Goal: Task Accomplishment & Management: Complete application form

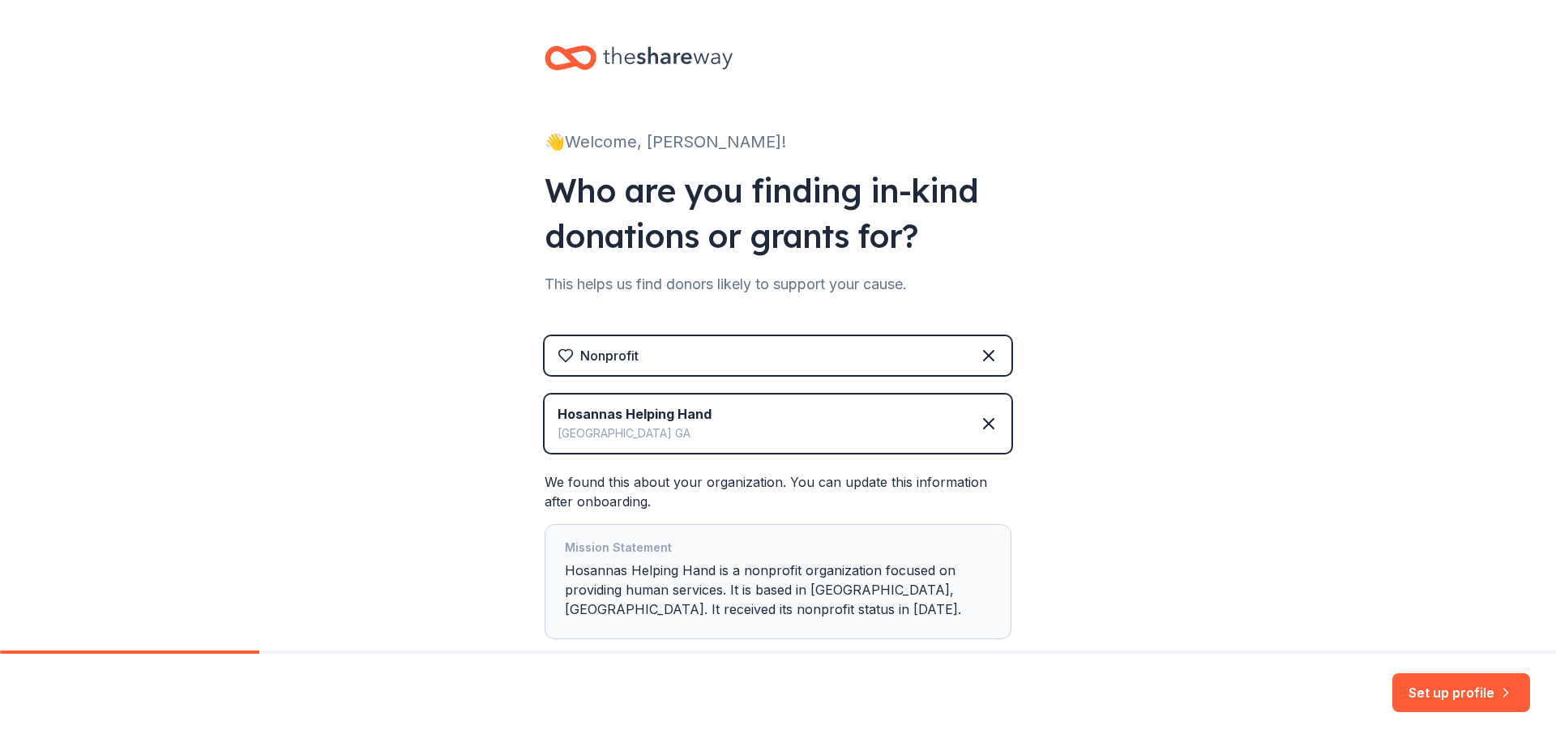
scroll to position [81, 0]
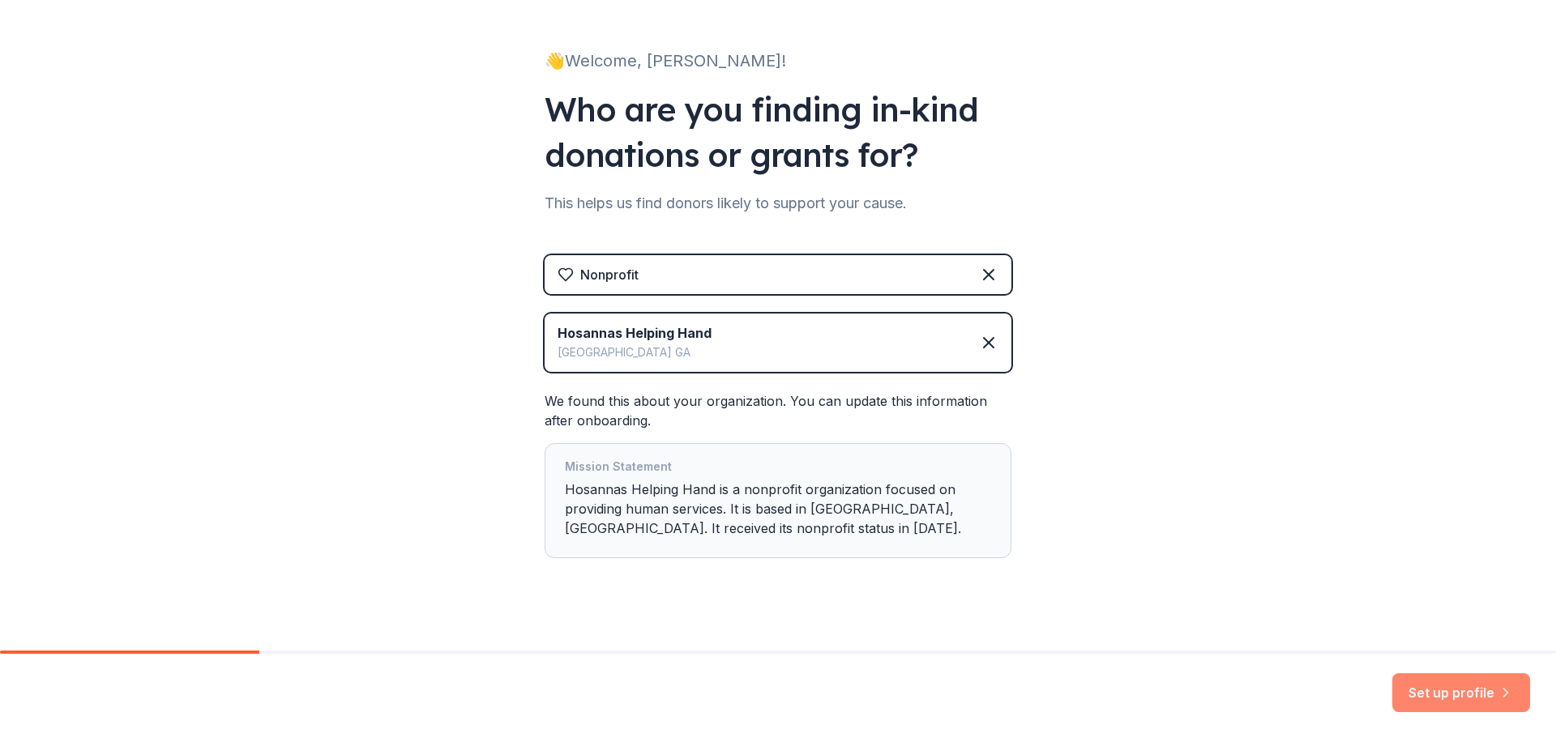
click at [1452, 693] on button "Set up profile" at bounding box center [1461, 692] width 138 height 39
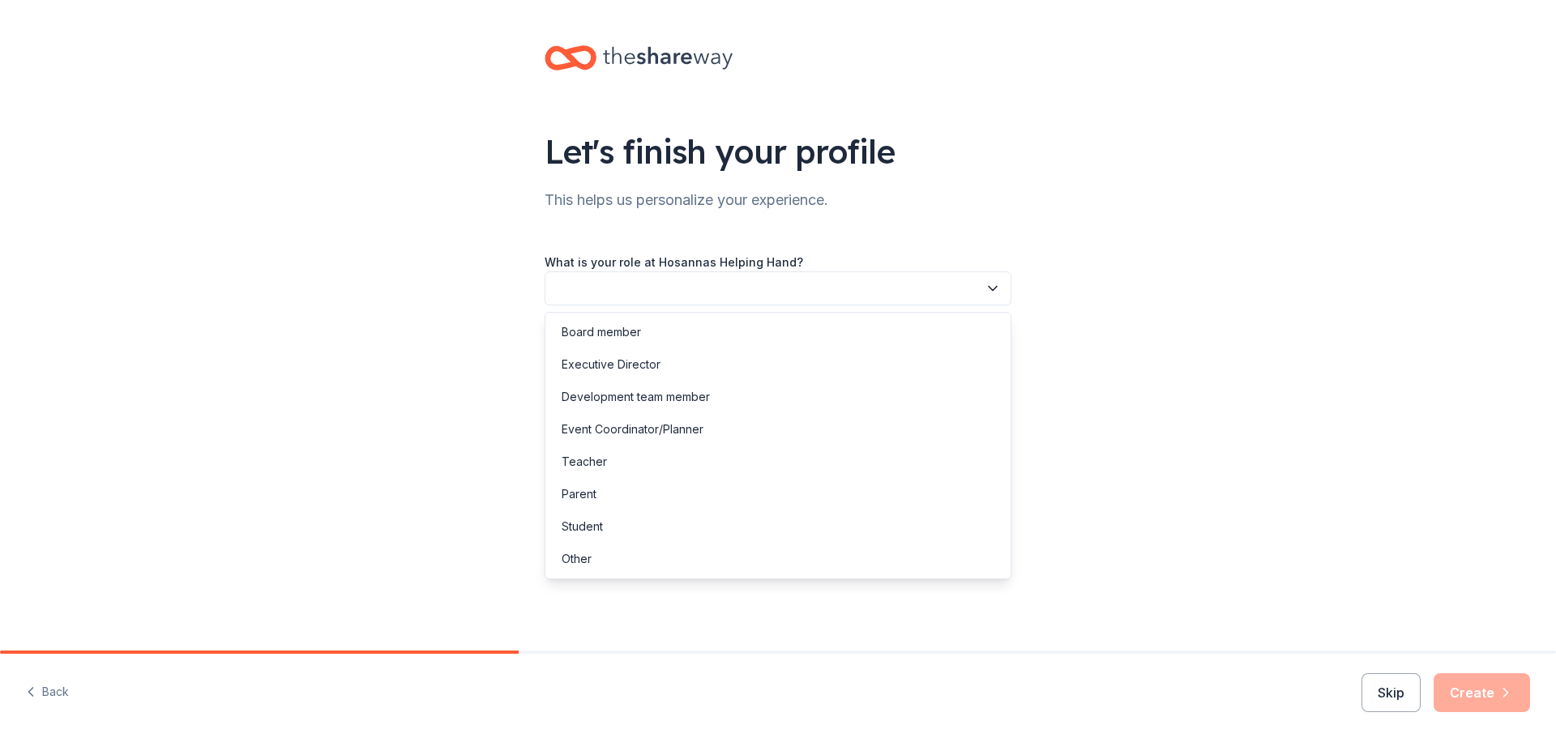
click at [989, 288] on icon "button" at bounding box center [993, 289] width 8 height 4
click at [639, 331] on div "Board member" at bounding box center [601, 332] width 79 height 19
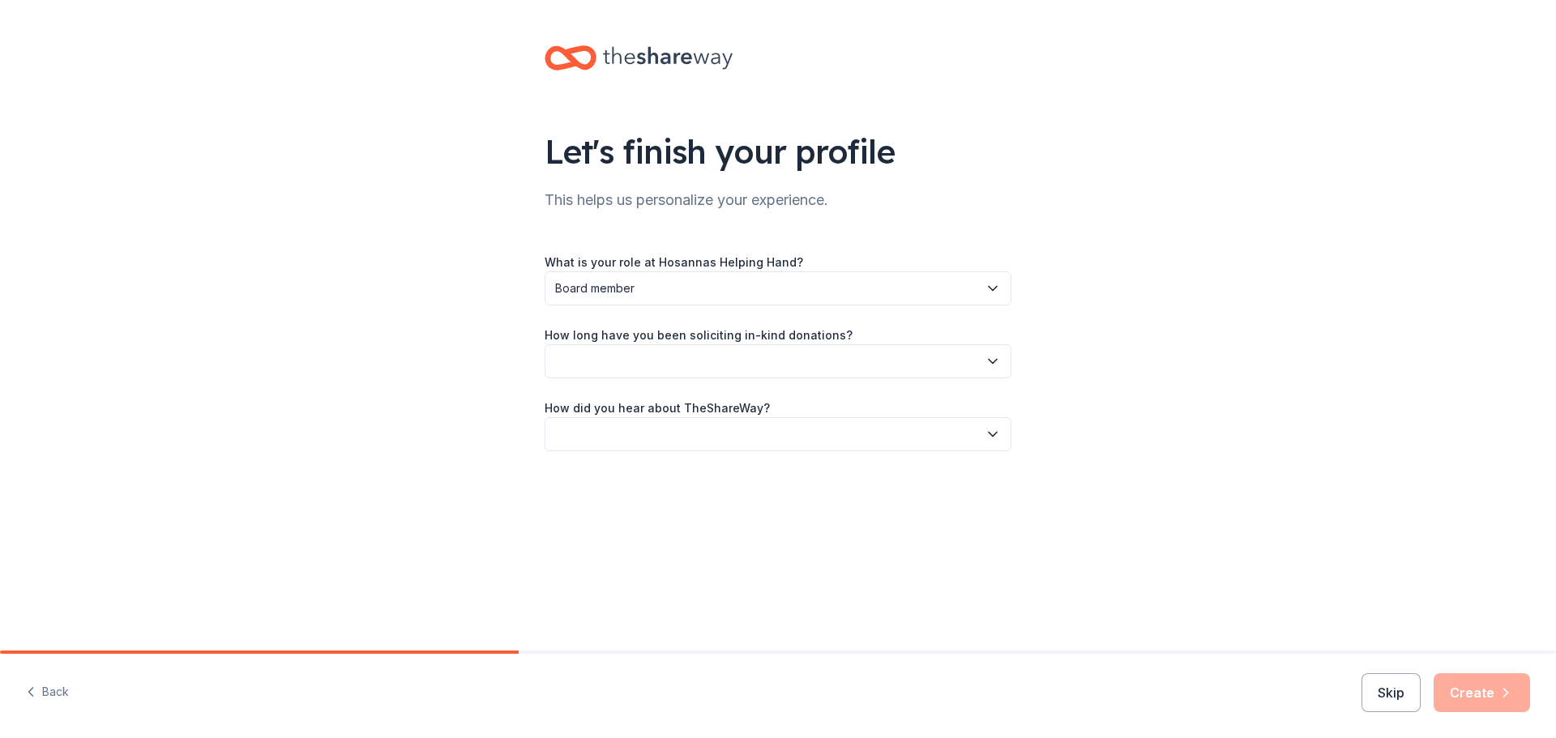
click at [989, 288] on icon "button" at bounding box center [993, 288] width 16 height 16
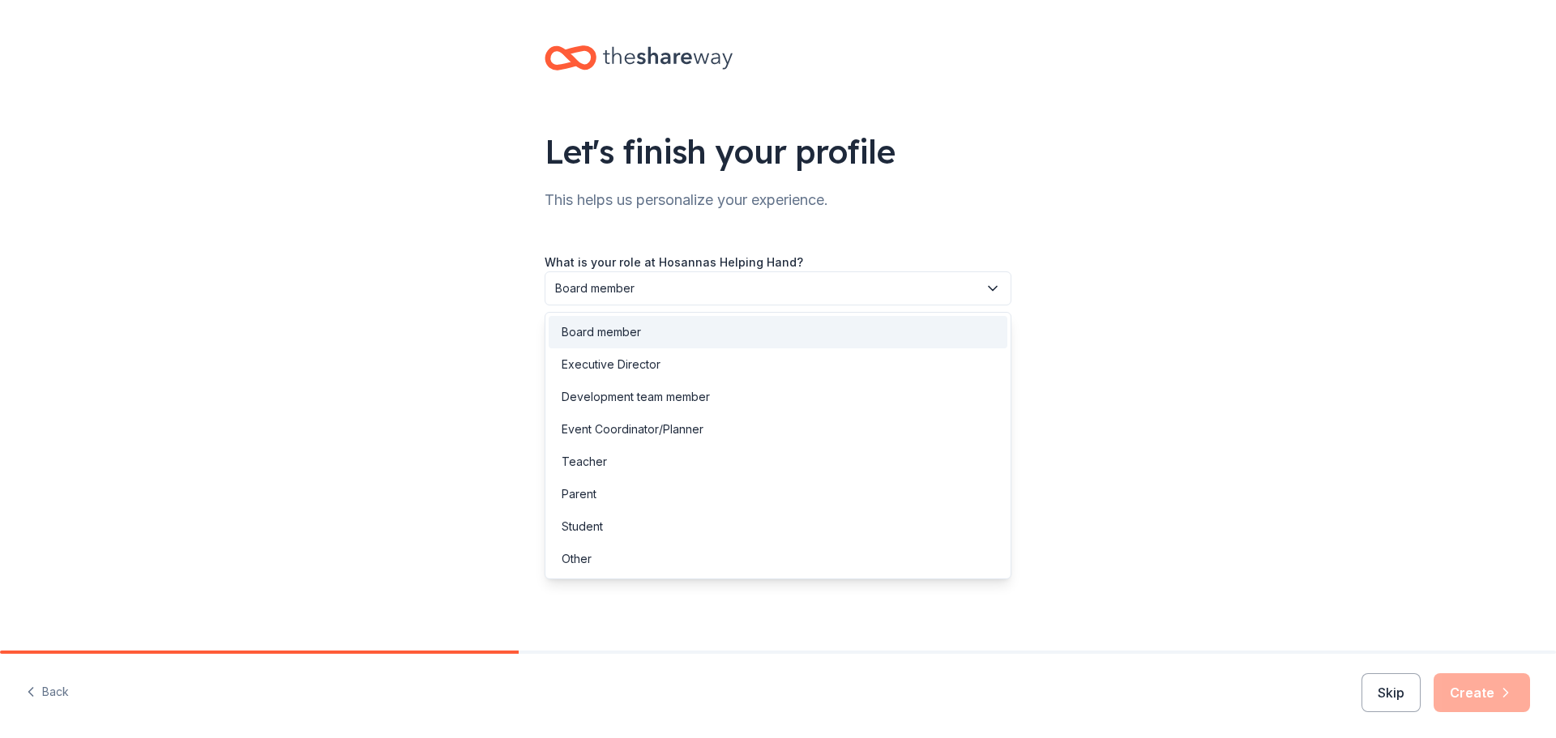
click at [610, 328] on div "Board member" at bounding box center [601, 332] width 79 height 19
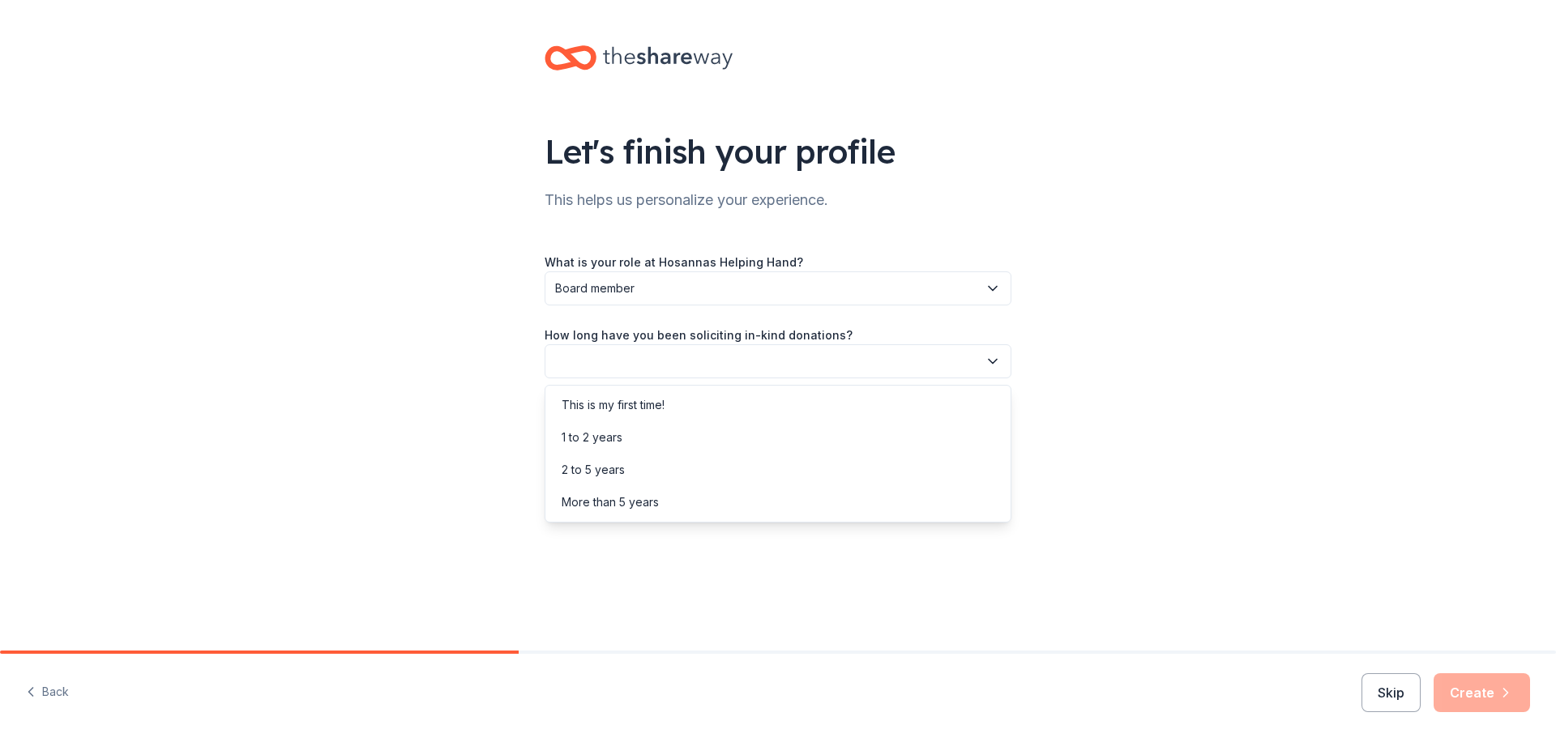
click at [993, 361] on icon "button" at bounding box center [993, 361] width 16 height 16
click at [612, 401] on div "This is my first time!" at bounding box center [613, 404] width 103 height 19
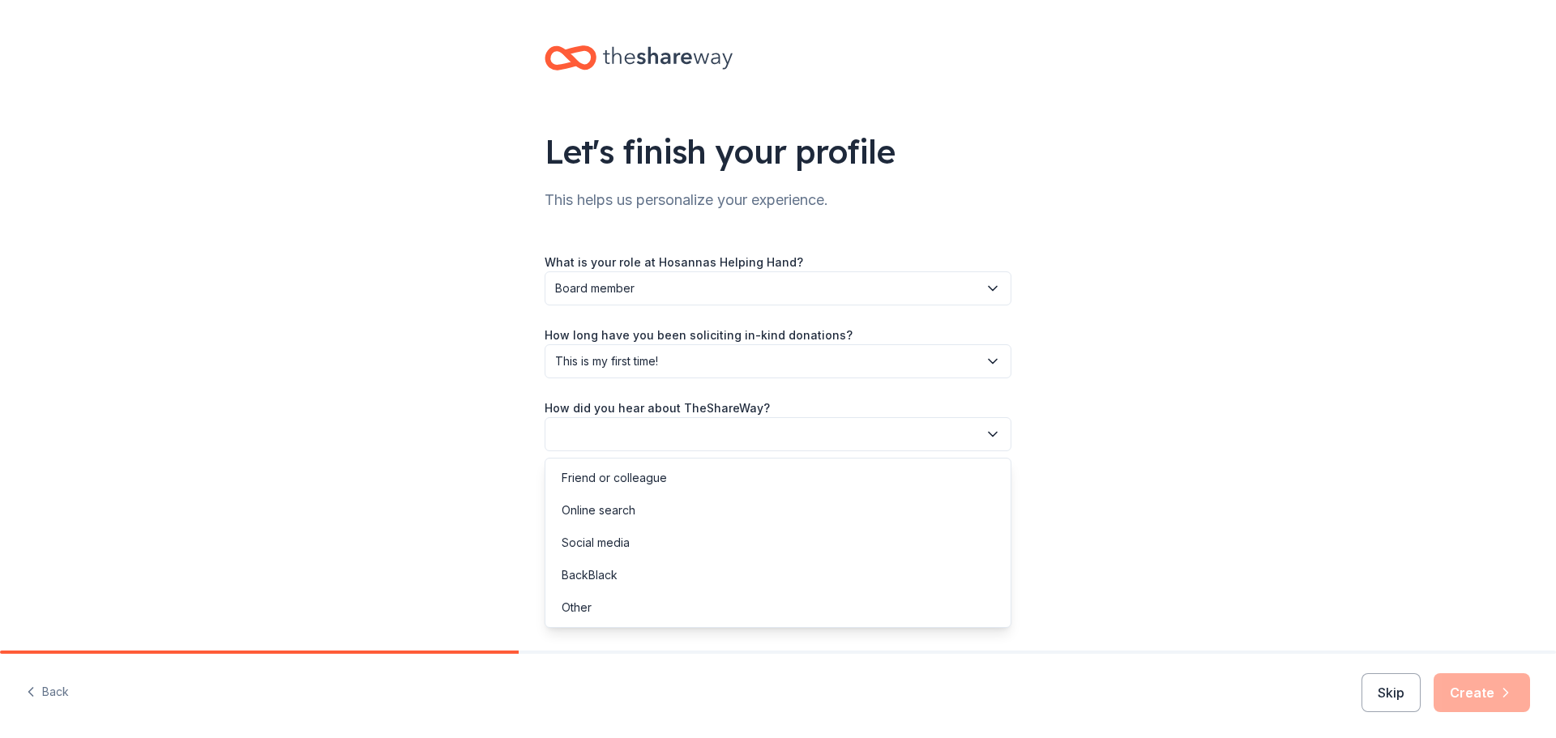
click at [992, 436] on icon "button" at bounding box center [993, 435] width 8 height 4
click at [633, 506] on div "Online search" at bounding box center [599, 510] width 74 height 19
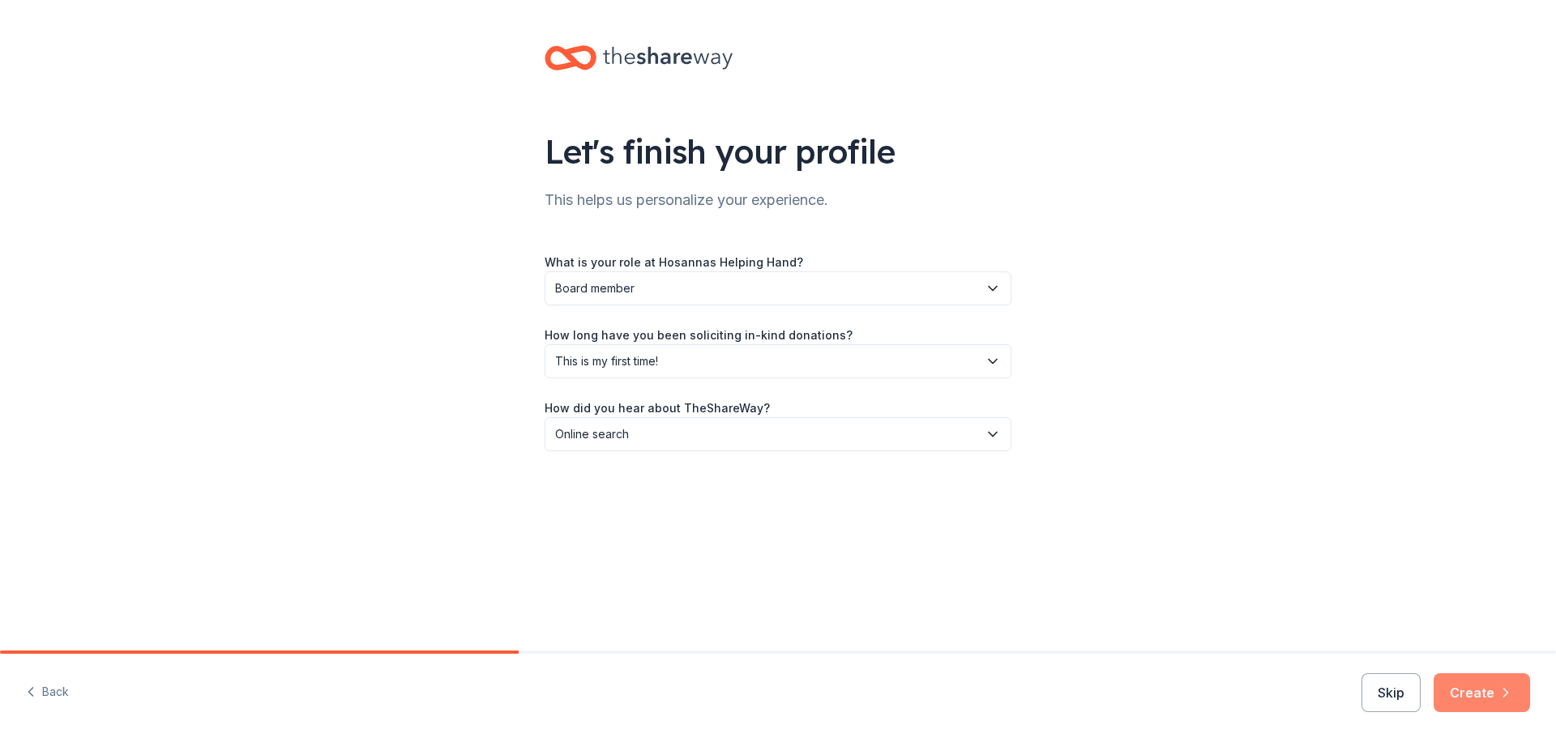
click at [1480, 693] on button "Create" at bounding box center [1481, 692] width 96 height 39
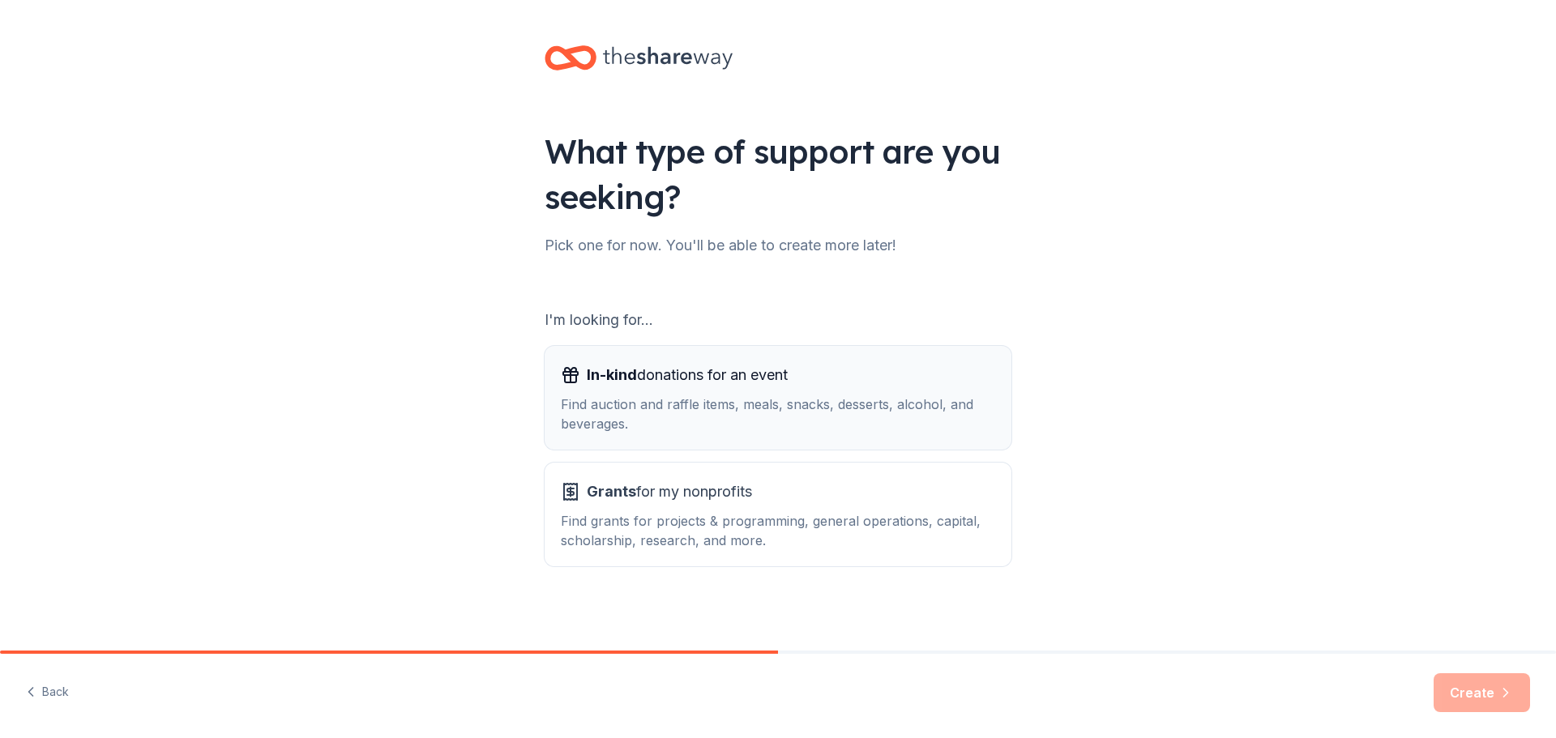
click at [804, 407] on div "Find auction and raffle items, meals, snacks, desserts, alcohol, and beverages." at bounding box center [778, 414] width 434 height 39
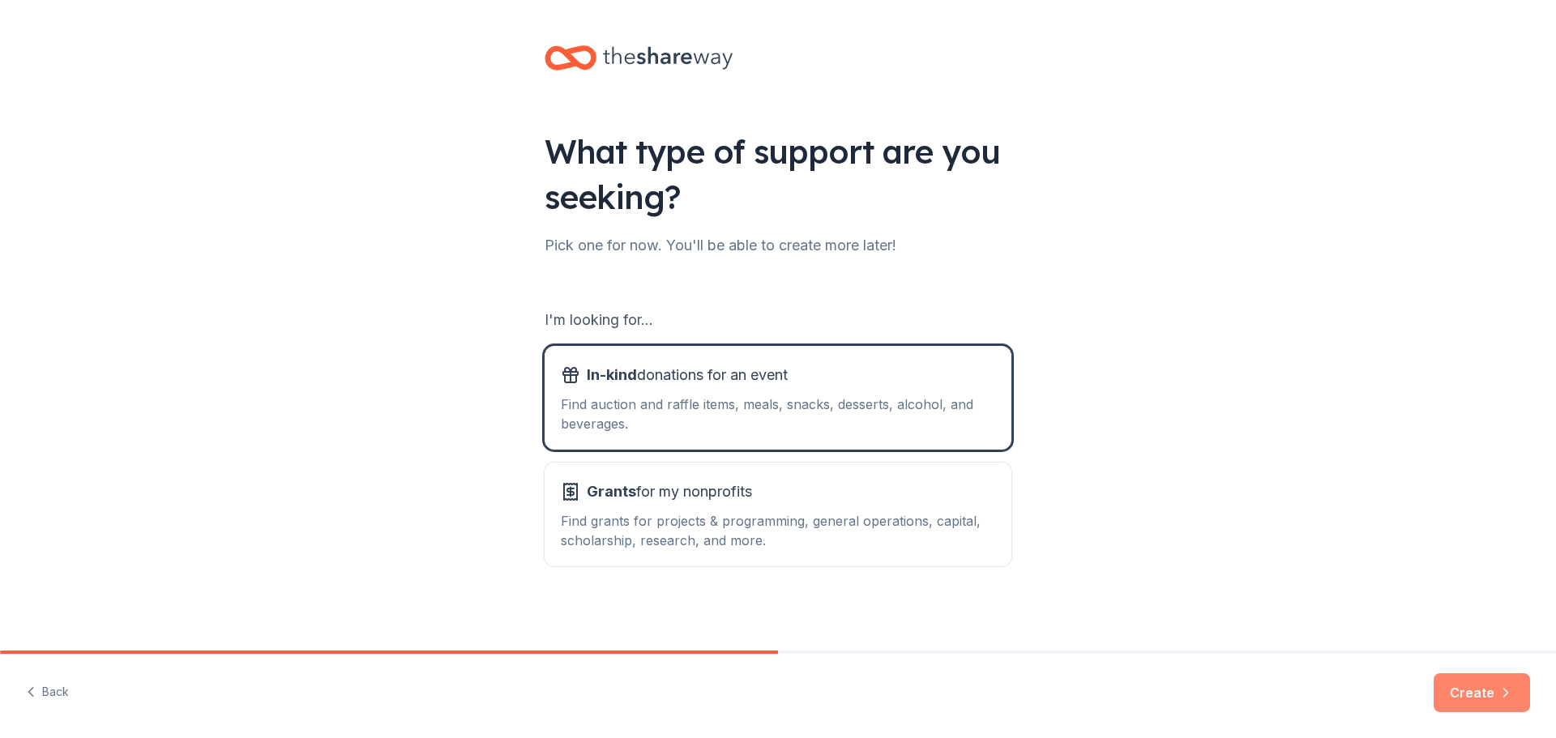
click at [1482, 693] on button "Create" at bounding box center [1481, 692] width 96 height 39
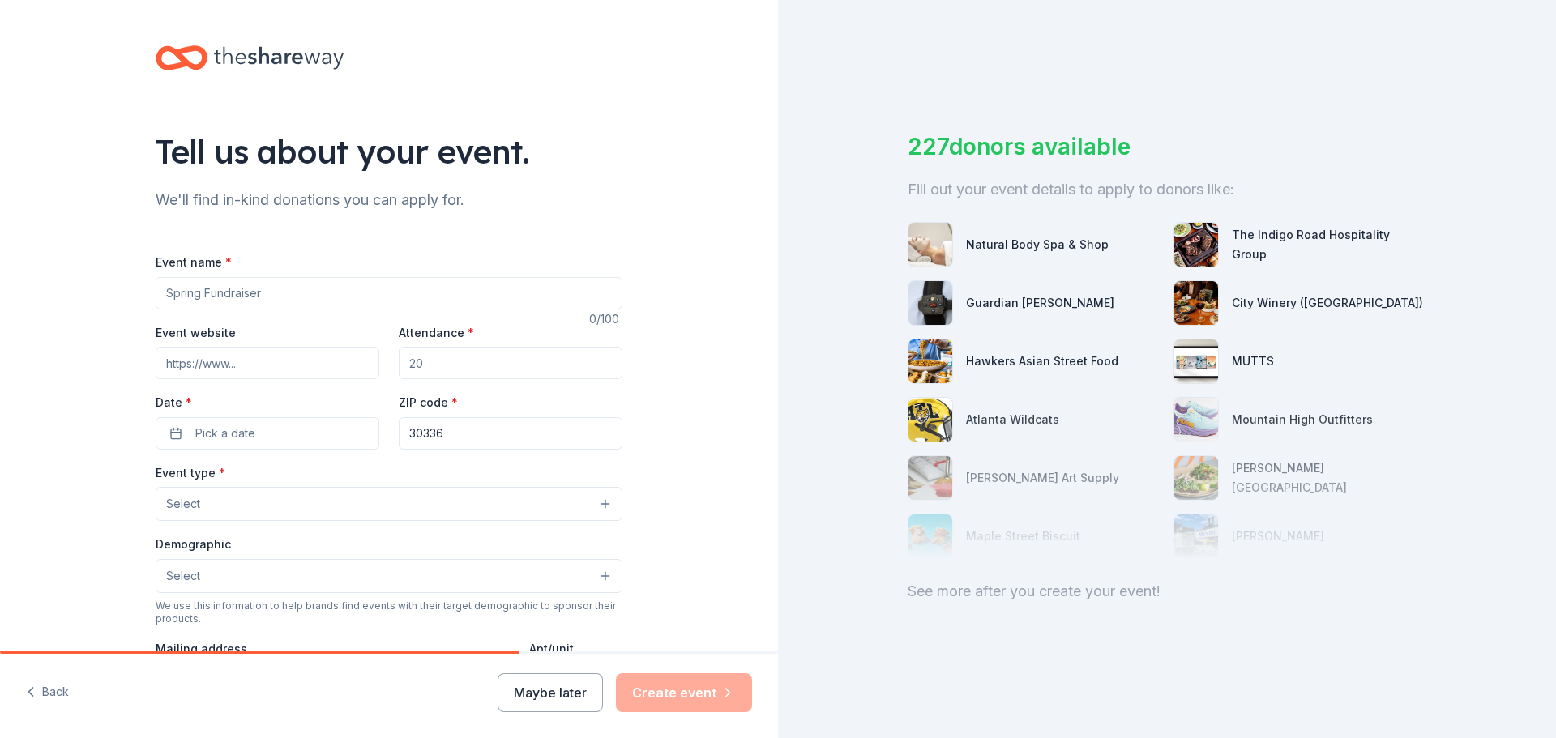
click at [162, 293] on input "Event name *" at bounding box center [389, 293] width 467 height 32
drag, startPoint x: 155, startPoint y: 294, endPoint x: 227, endPoint y: 292, distance: 72.2
click at [224, 292] on input "Event name *" at bounding box center [389, 293] width 467 height 32
click at [260, 292] on input "Event name *" at bounding box center [389, 293] width 467 height 32
type input "F"
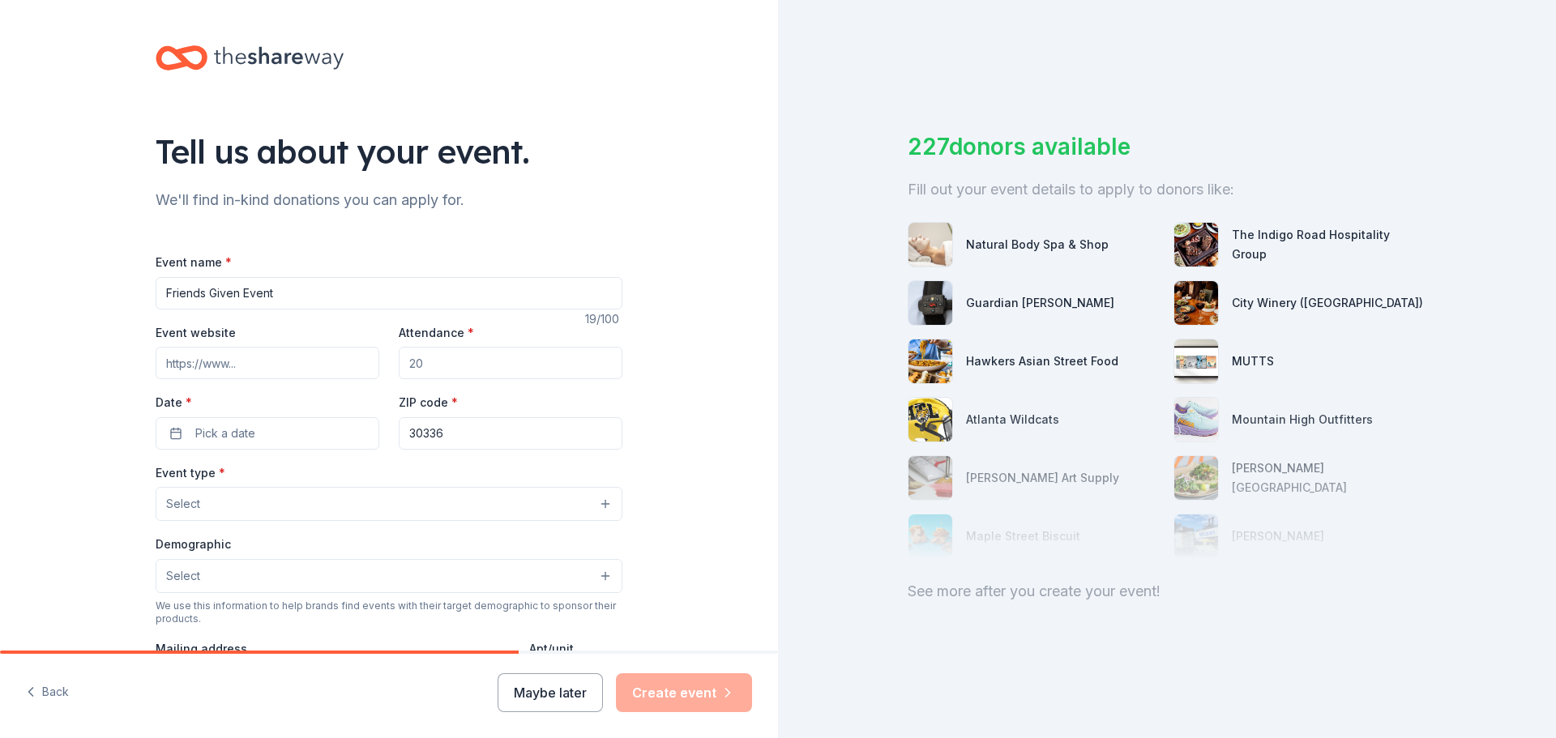
type input "Friends Given Event"
click at [280, 365] on input "Event website" at bounding box center [268, 363] width 224 height 32
type input "[DOMAIN_NAME]"
drag, startPoint x: 422, startPoint y: 362, endPoint x: 380, endPoint y: 370, distance: 42.9
click at [380, 370] on div "Event website [DOMAIN_NAME] Attendance * Date * Pick a date ZIP code * 30336" at bounding box center [389, 386] width 467 height 127
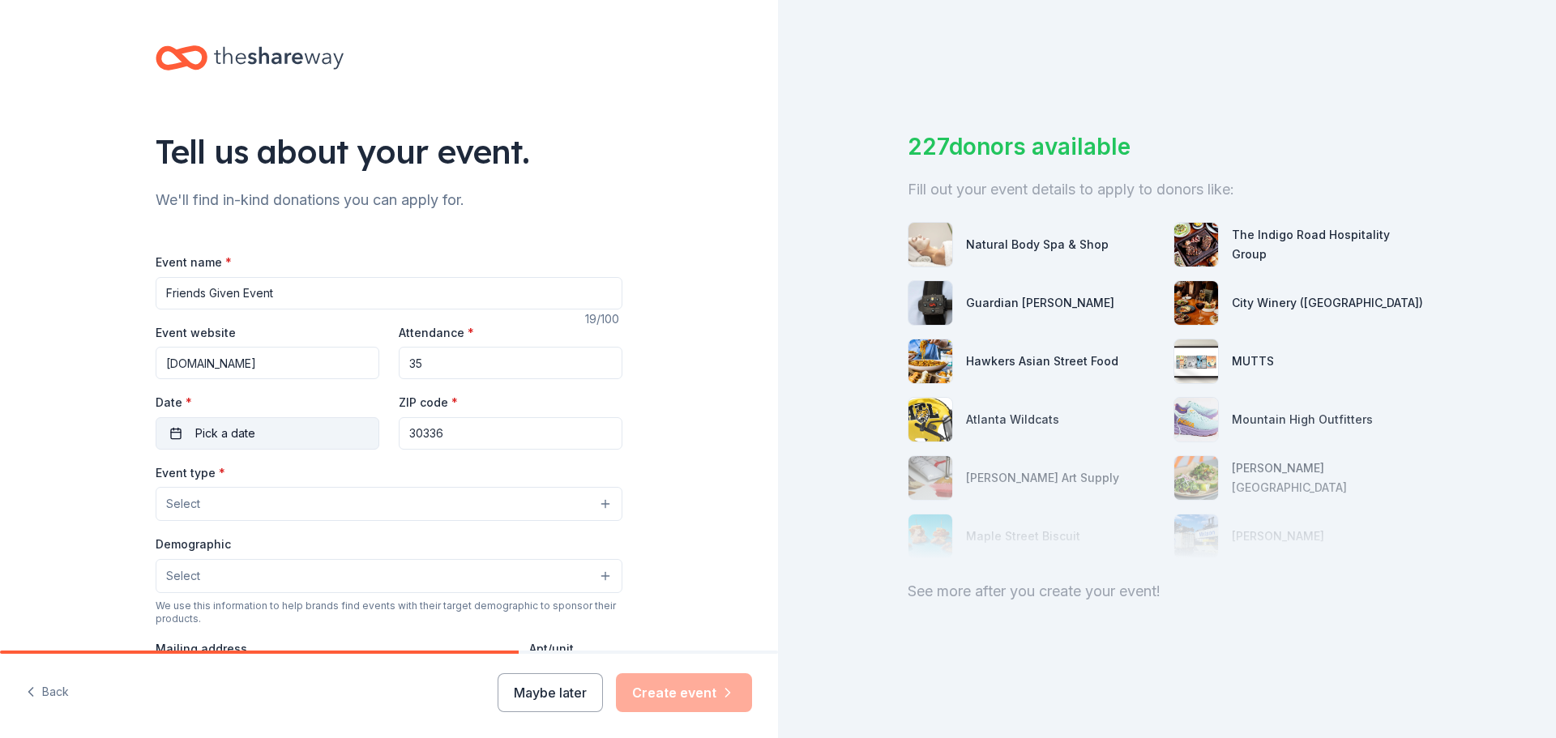
type input "35"
click at [222, 431] on span "Pick a date" at bounding box center [225, 433] width 60 height 19
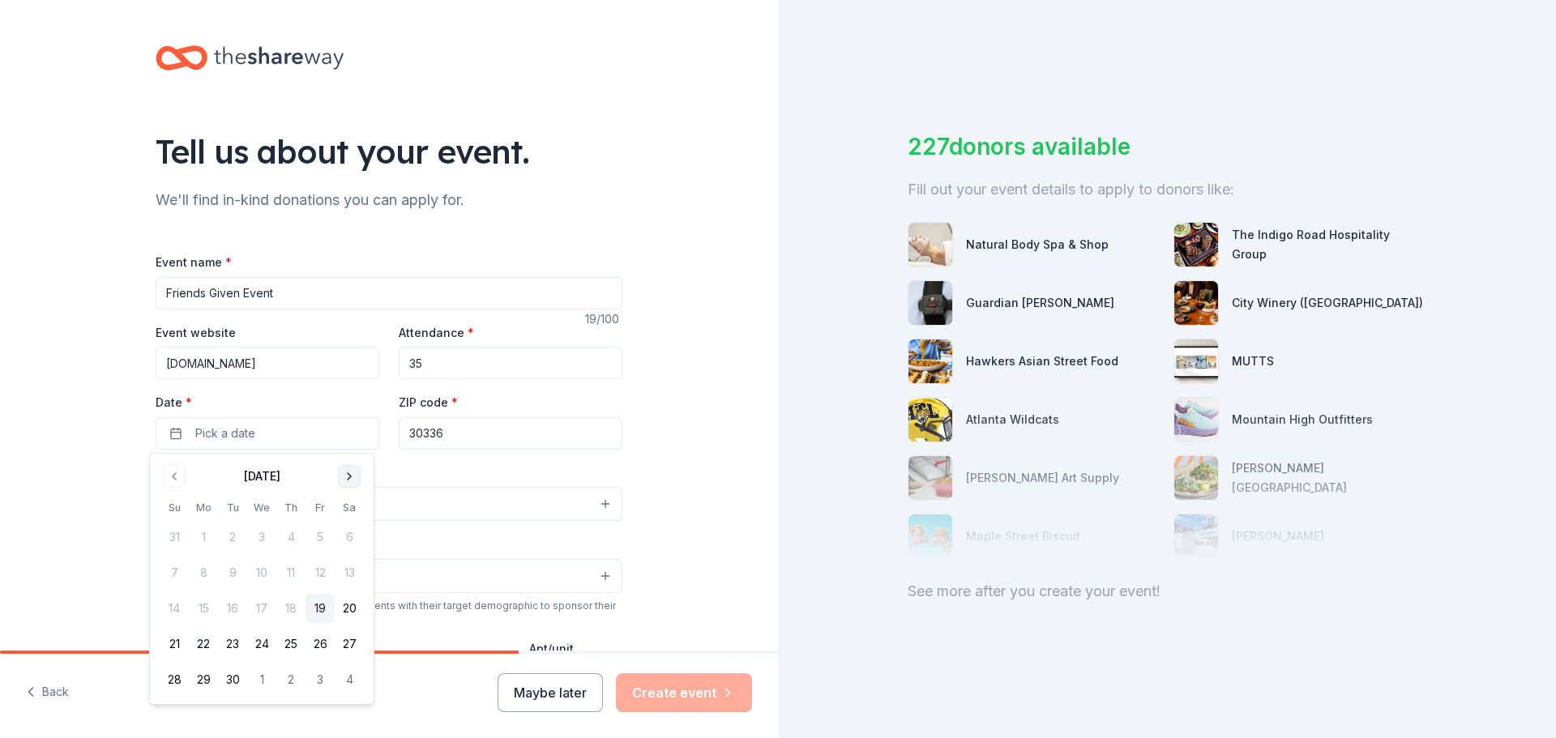
click at [349, 478] on button "Go to next month" at bounding box center [349, 476] width 23 height 23
click at [351, 477] on button "Go to next month" at bounding box center [349, 476] width 23 height 23
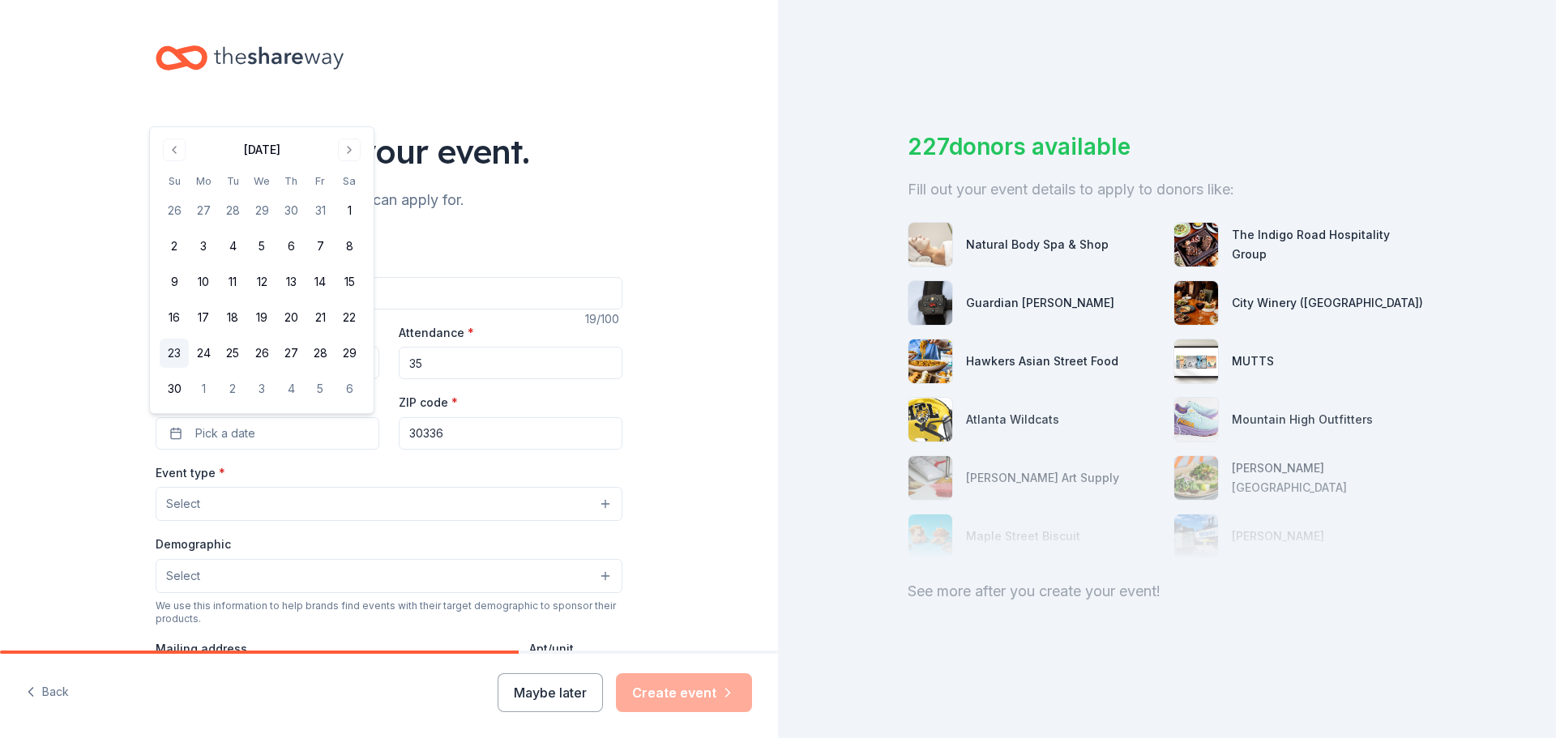
click at [173, 351] on button "23" at bounding box center [174, 353] width 29 height 29
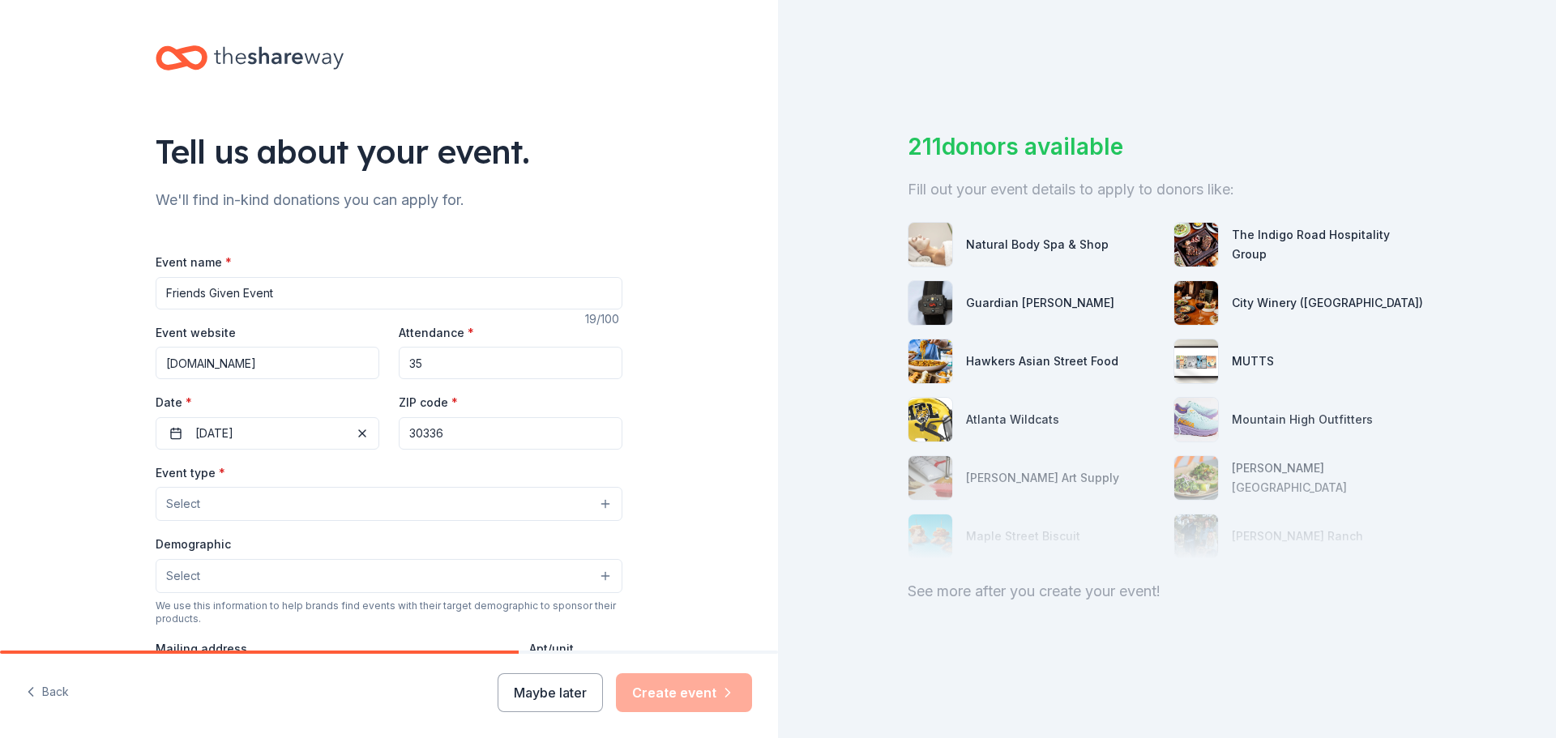
click at [482, 432] on input "30336" at bounding box center [511, 433] width 224 height 32
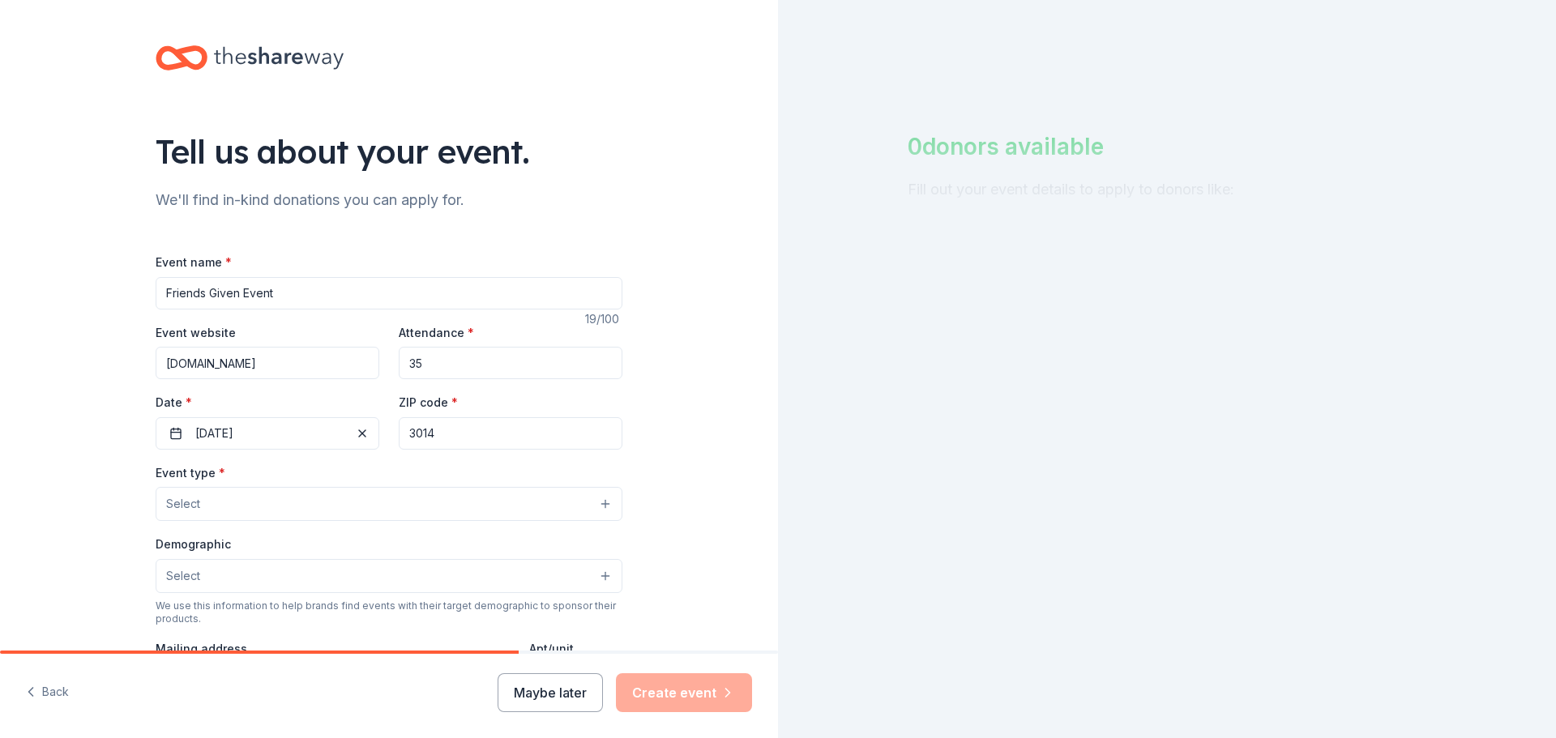
type input "30144"
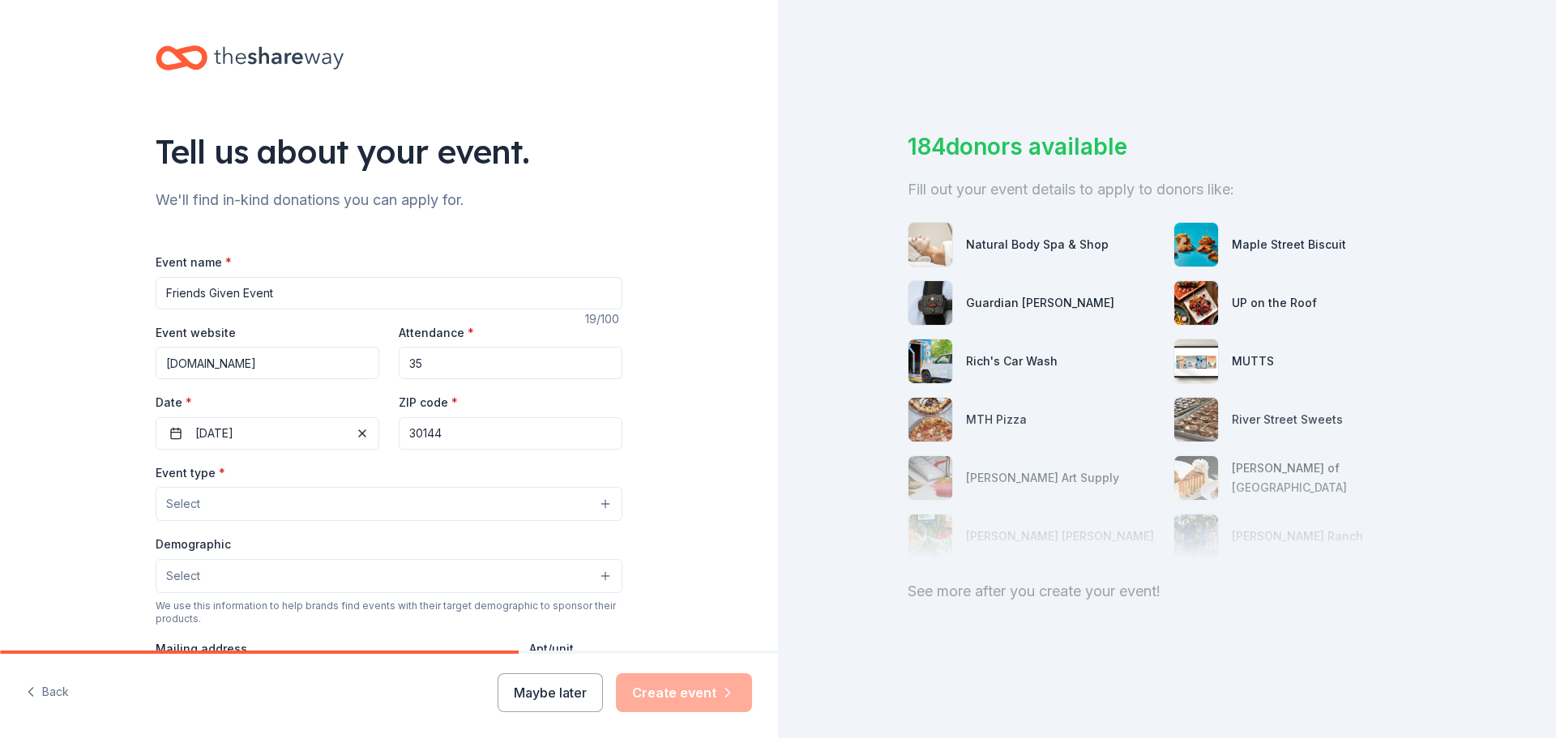
type input "[STREET_ADDRESS]"
type input "30144"
click at [100, 483] on div "Tell us about your event. We'll find in-kind donations you can apply for. Event…" at bounding box center [389, 539] width 778 height 1079
click at [300, 502] on button "Select" at bounding box center [389, 504] width 467 height 34
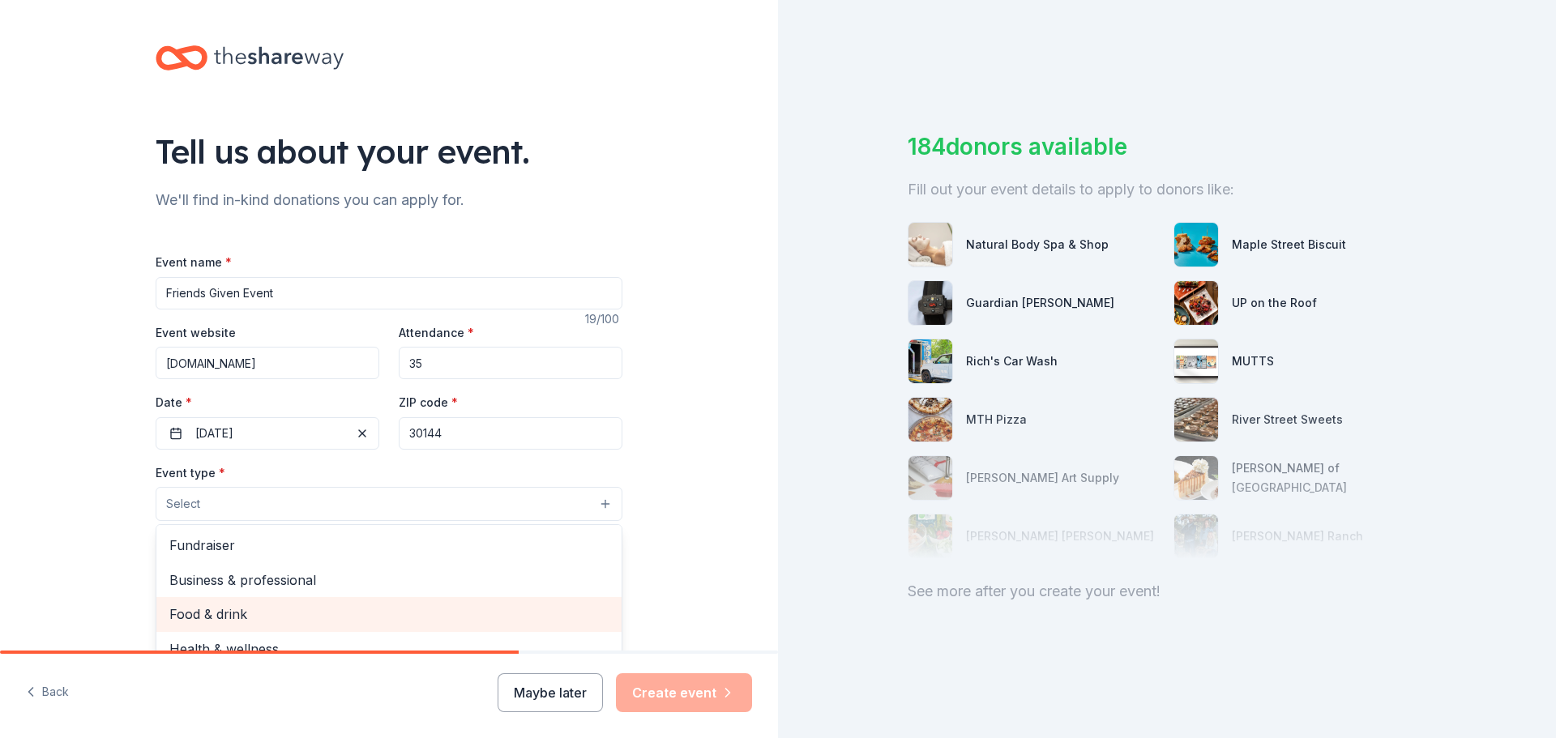
click at [290, 295] on div "Event name * Friends Given Event 19 /100 Event website [DOMAIN_NAME] Attendance…" at bounding box center [389, 626] width 467 height 749
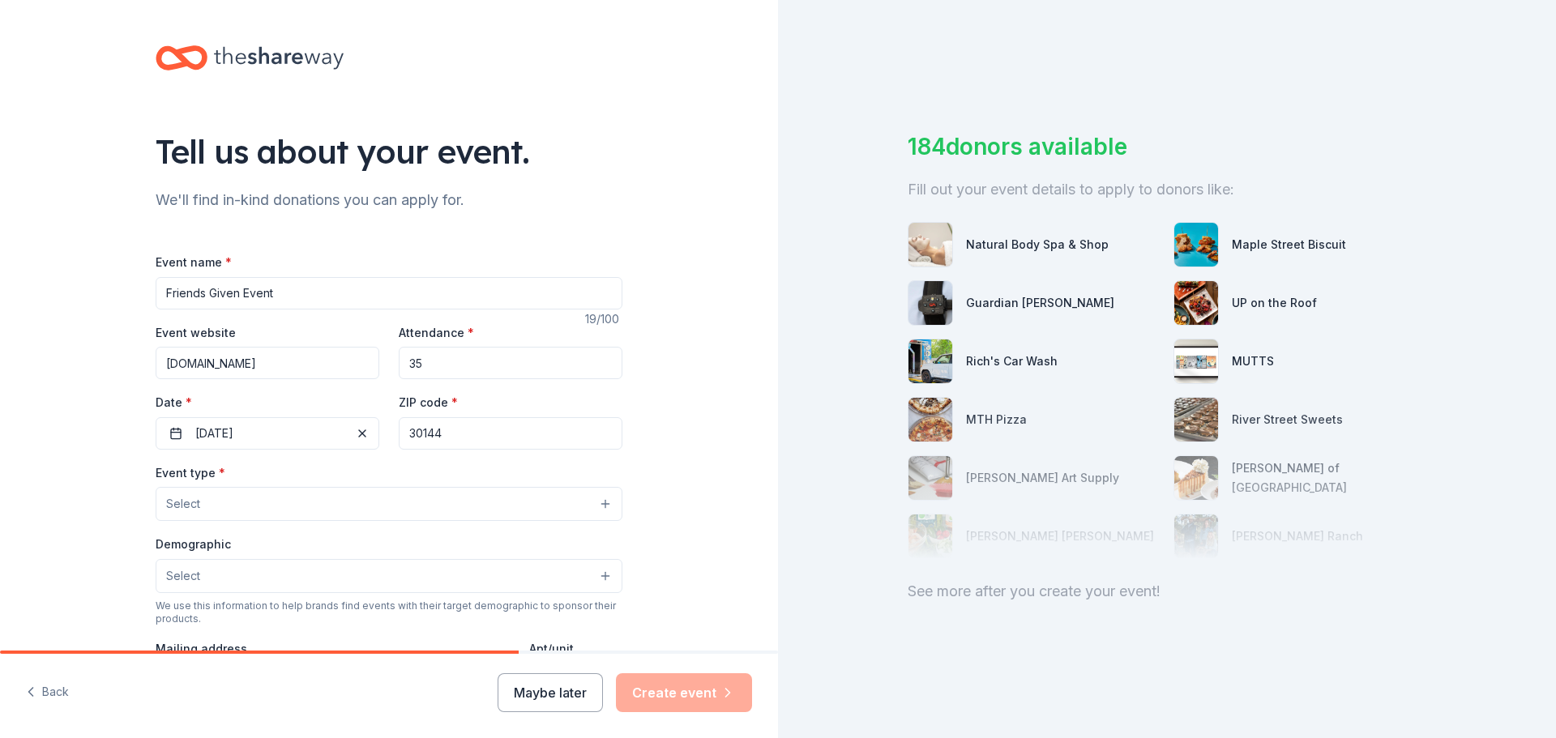
click at [291, 294] on input "Friends Given Event" at bounding box center [389, 293] width 467 height 32
drag, startPoint x: 291, startPoint y: 294, endPoint x: 151, endPoint y: 301, distance: 140.3
click at [156, 301] on input "Friends Given Event" at bounding box center [389, 293] width 467 height 32
click at [280, 291] on input "Event name *" at bounding box center [389, 293] width 467 height 32
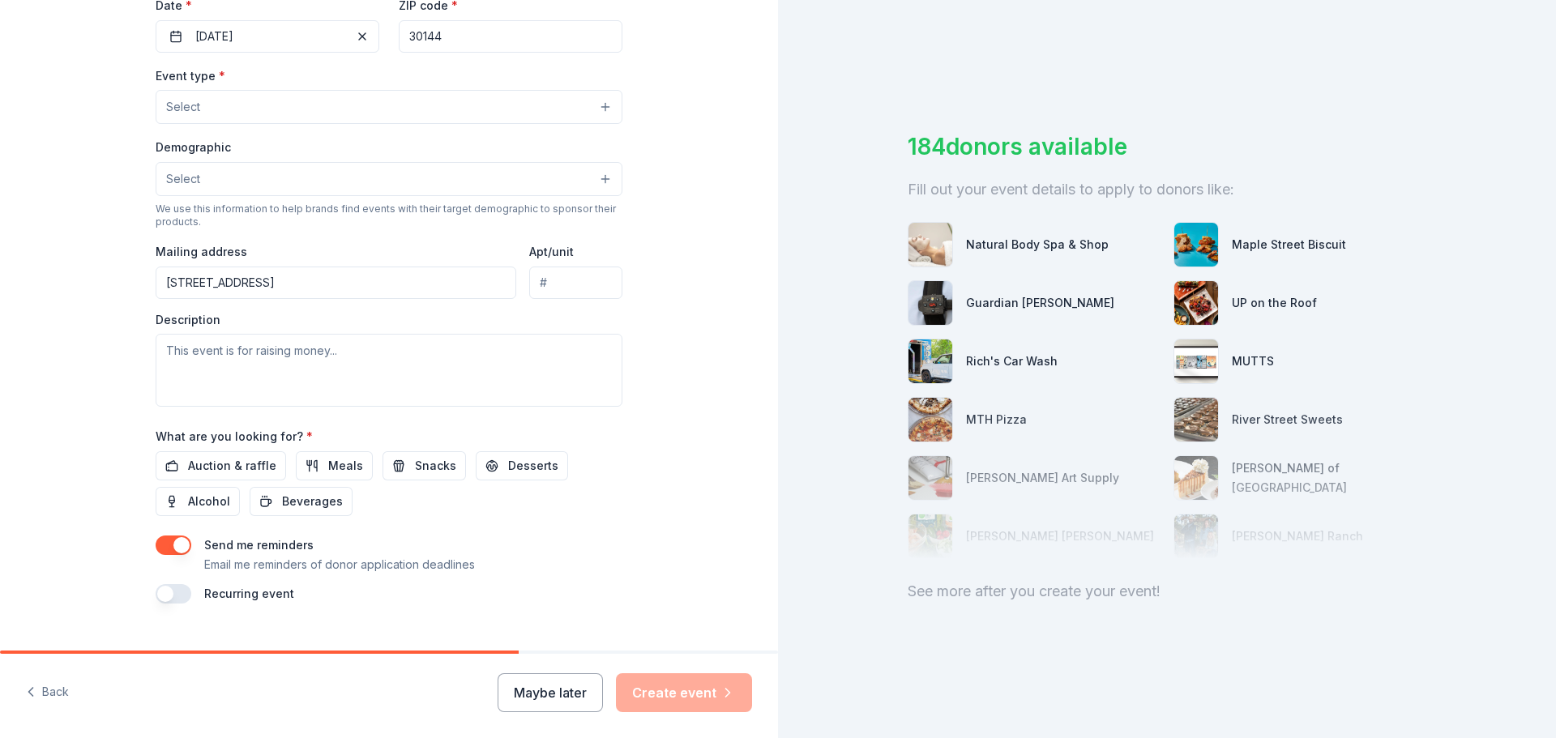
scroll to position [428, 0]
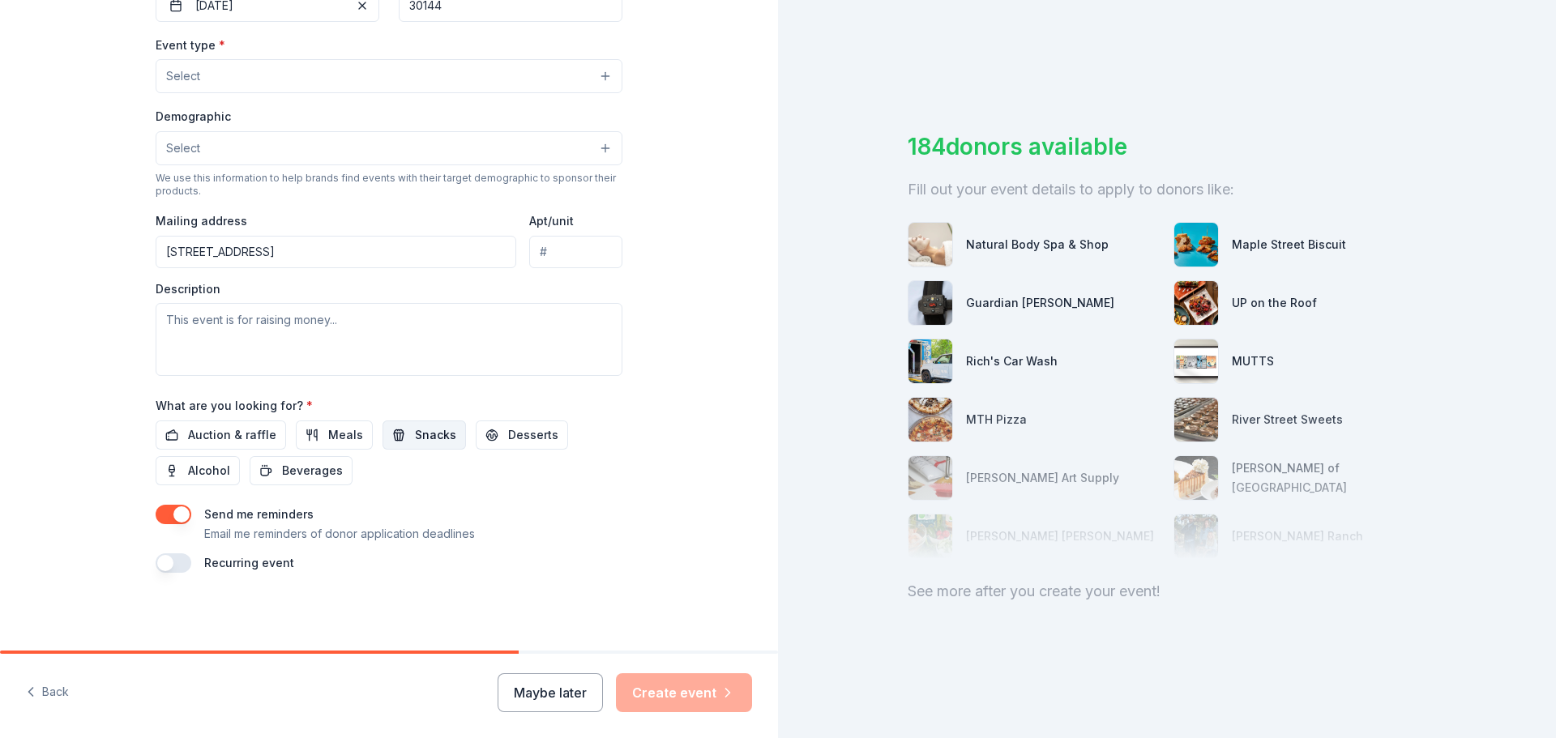
click at [415, 441] on span "Snacks" at bounding box center [435, 434] width 41 height 19
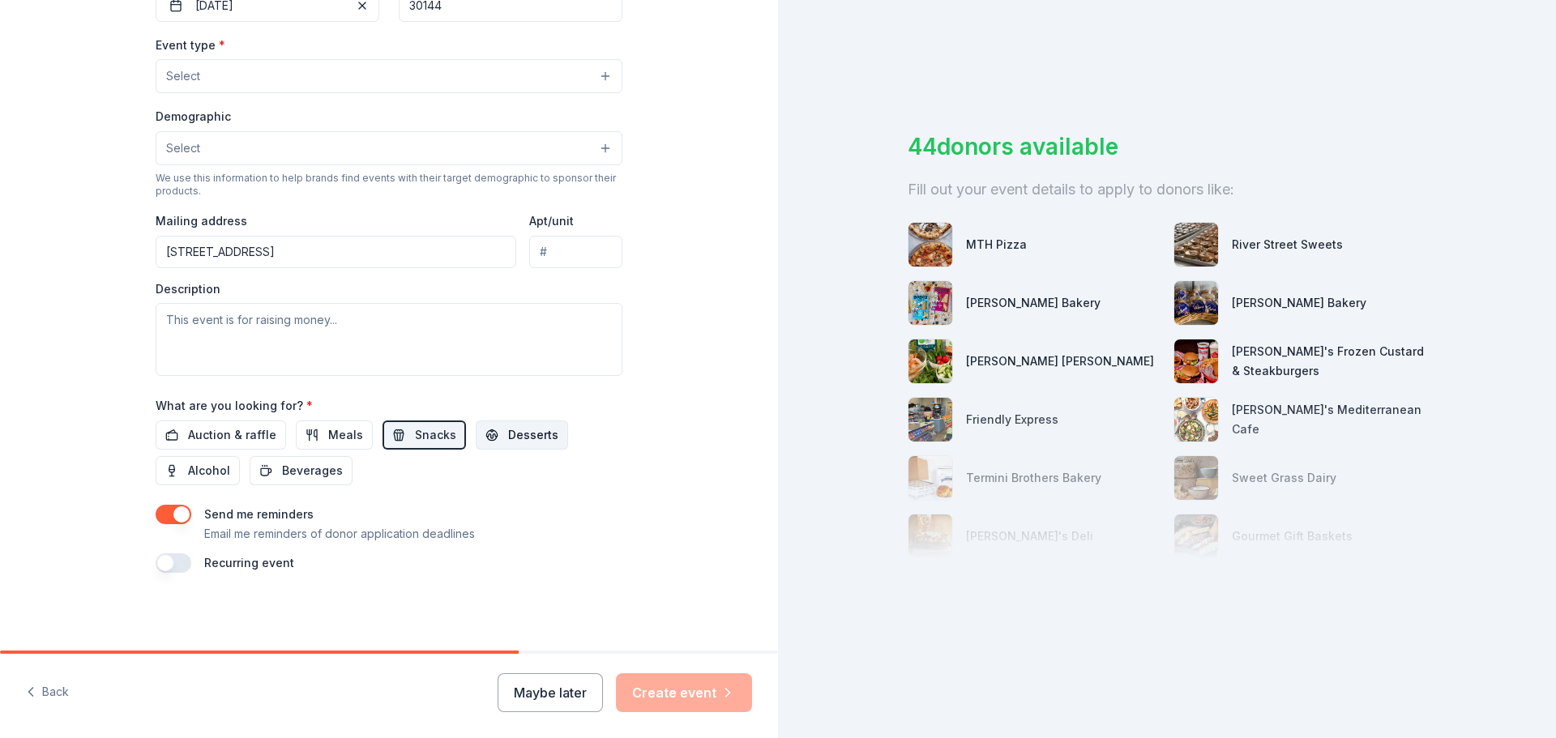
click at [519, 435] on span "Desserts" at bounding box center [533, 434] width 50 height 19
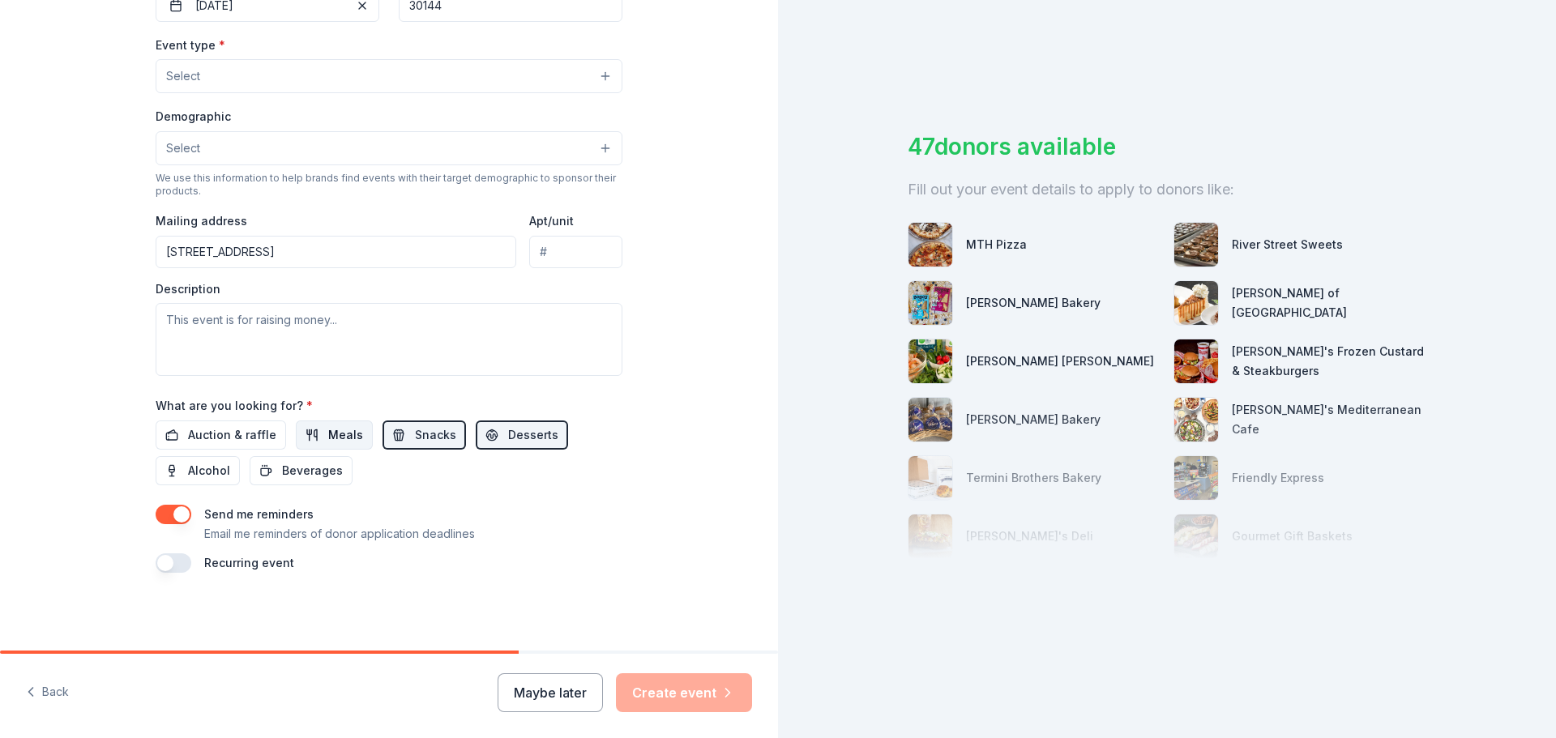
click at [328, 436] on span "Meals" at bounding box center [345, 434] width 35 height 19
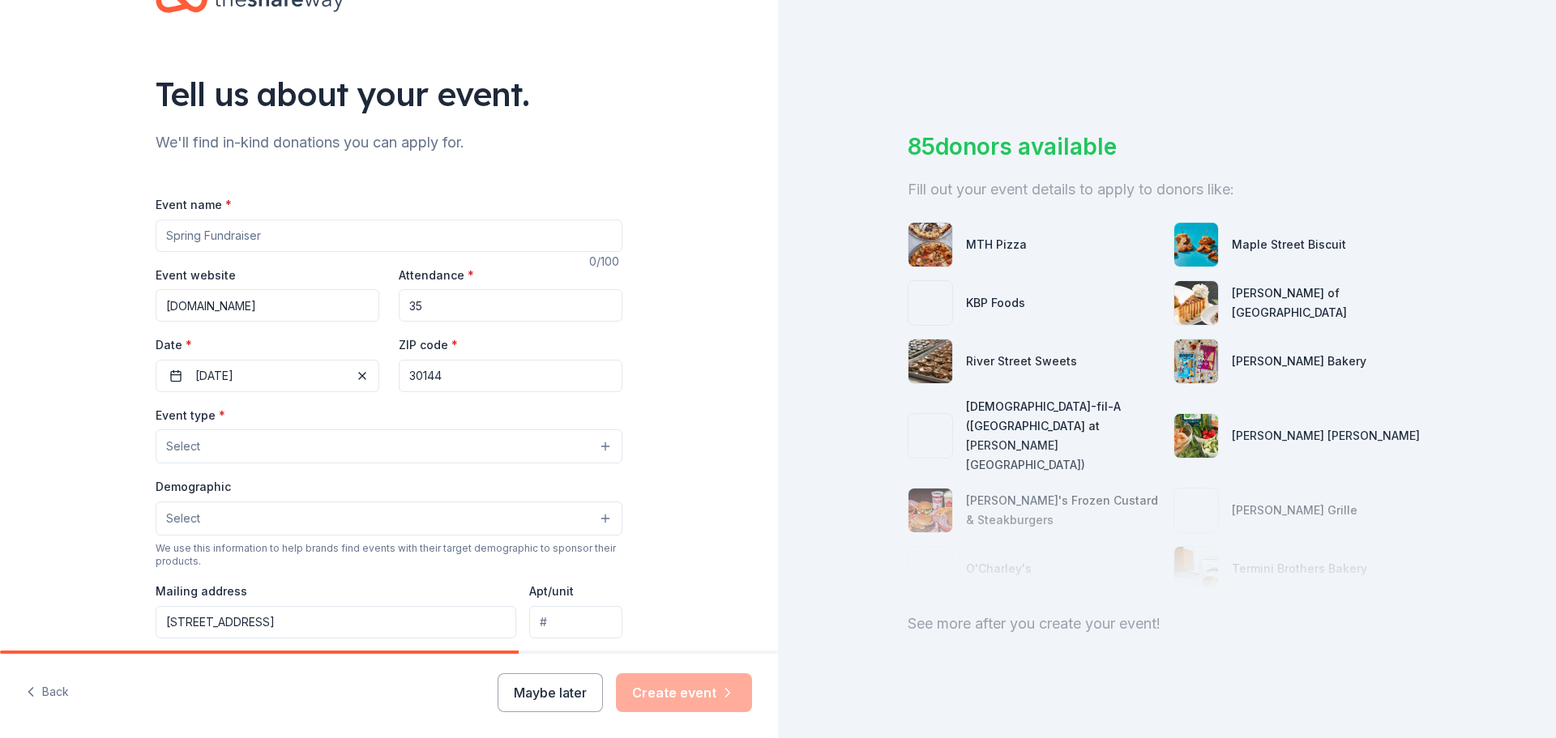
scroll to position [0, 0]
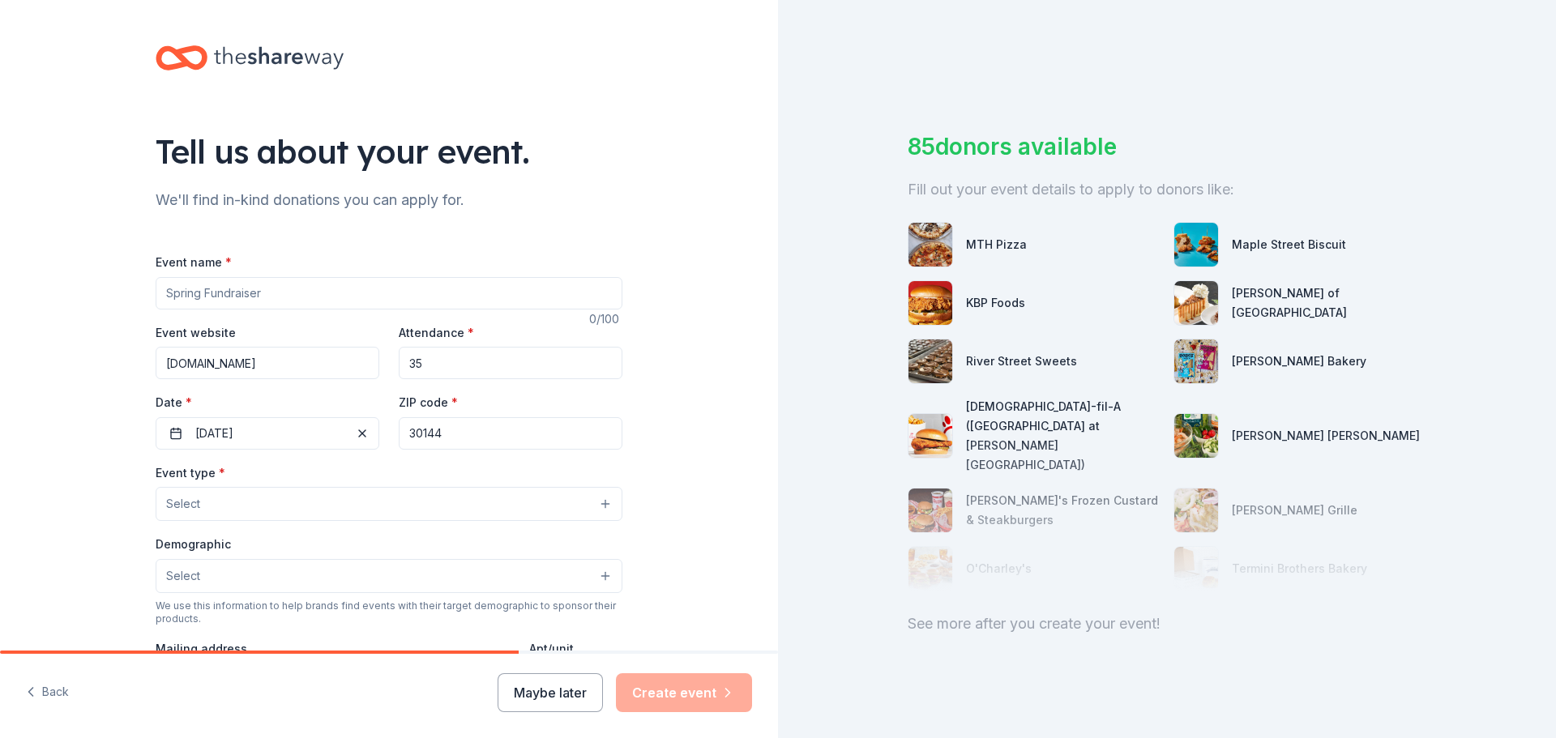
click at [172, 292] on input "Event name *" at bounding box center [389, 293] width 467 height 32
type input "Friends Giving Event"
